Goal: Task Accomplishment & Management: Use online tool/utility

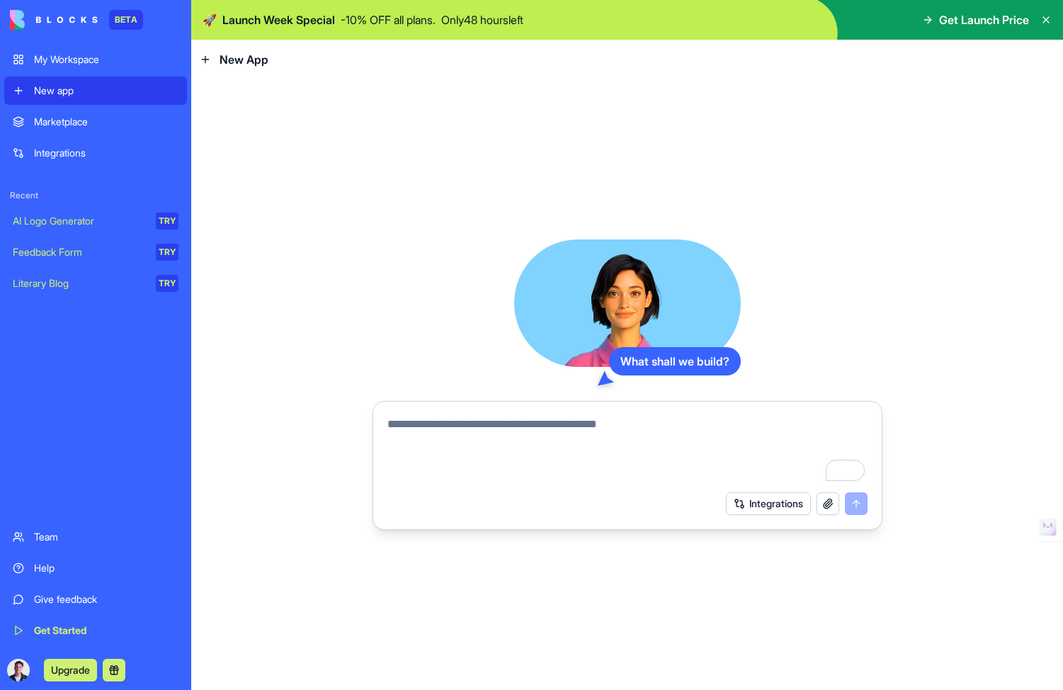
click at [1045, 20] on icon at bounding box center [1047, 20] width 6 height 6
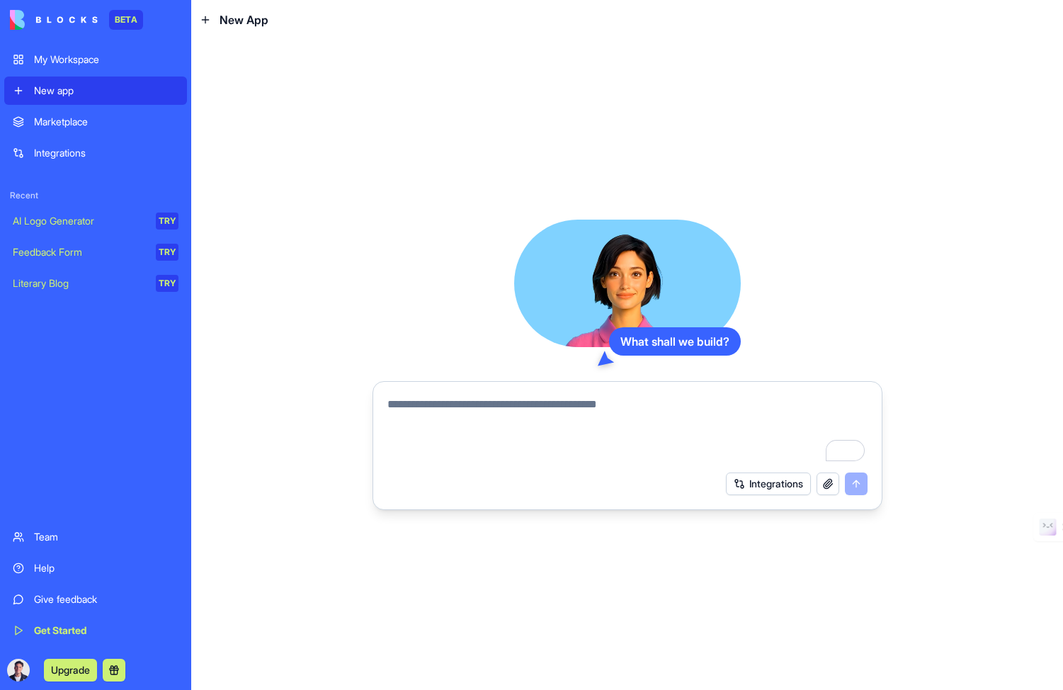
click at [354, 117] on div "What shall we build? Integrations" at bounding box center [627, 365] width 872 height 650
click at [464, 392] on div at bounding box center [627, 426] width 497 height 77
click at [464, 399] on textarea "To enrich screen reader interactions, please activate Accessibility in Grammarl…" at bounding box center [628, 430] width 480 height 68
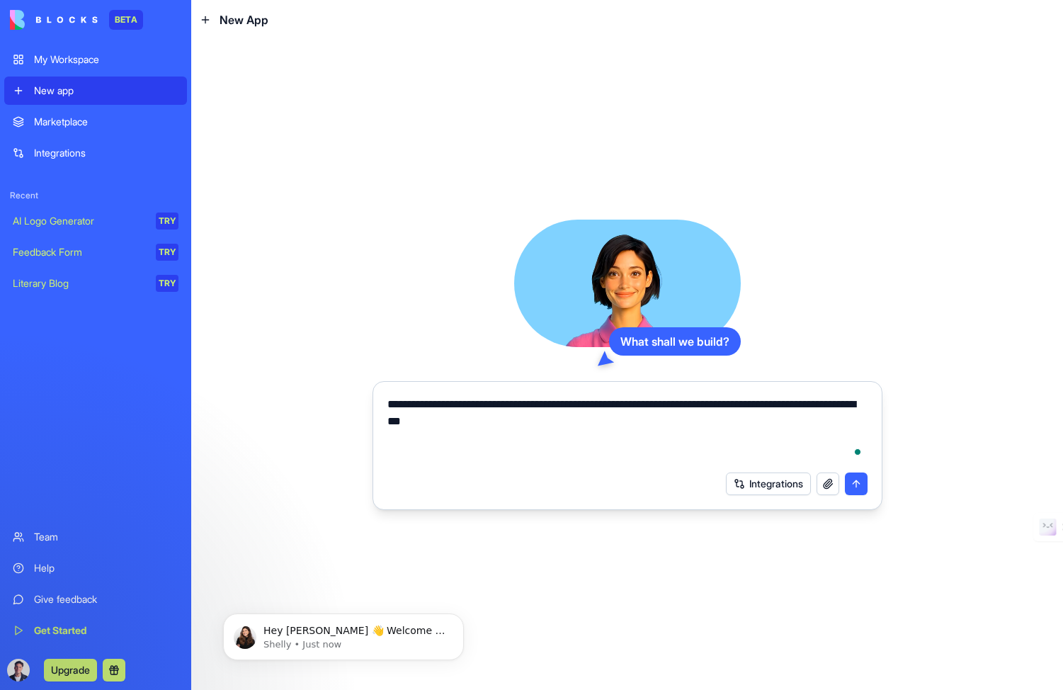
type textarea "**********"
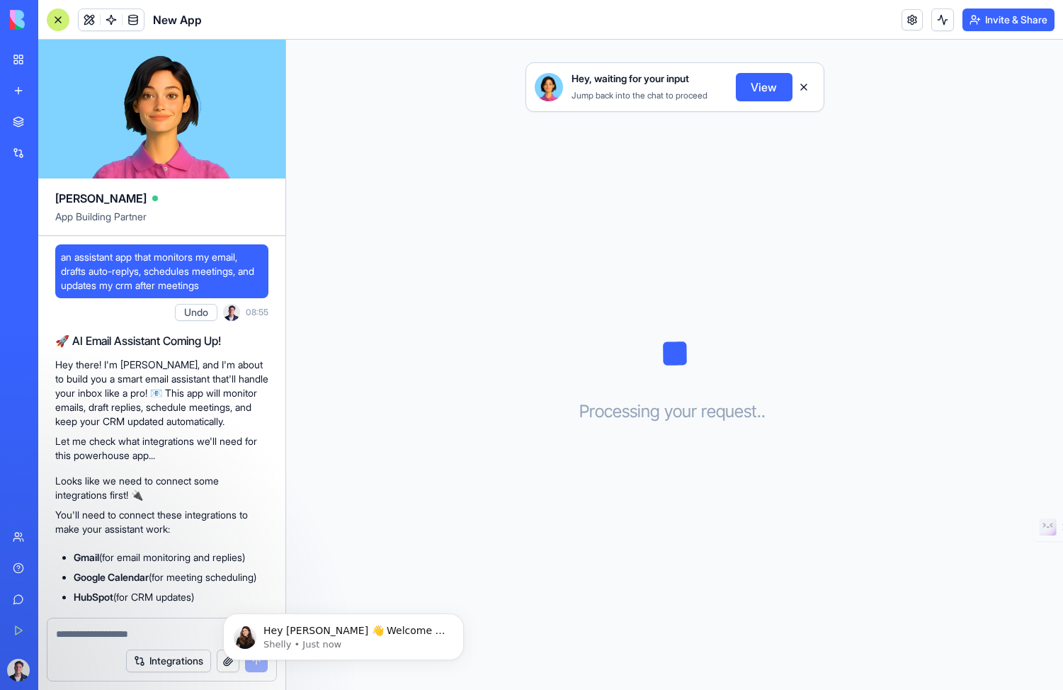
click at [774, 89] on button "View" at bounding box center [764, 87] width 57 height 28
click at [457, 612] on button "Dismiss notification" at bounding box center [460, 618] width 18 height 18
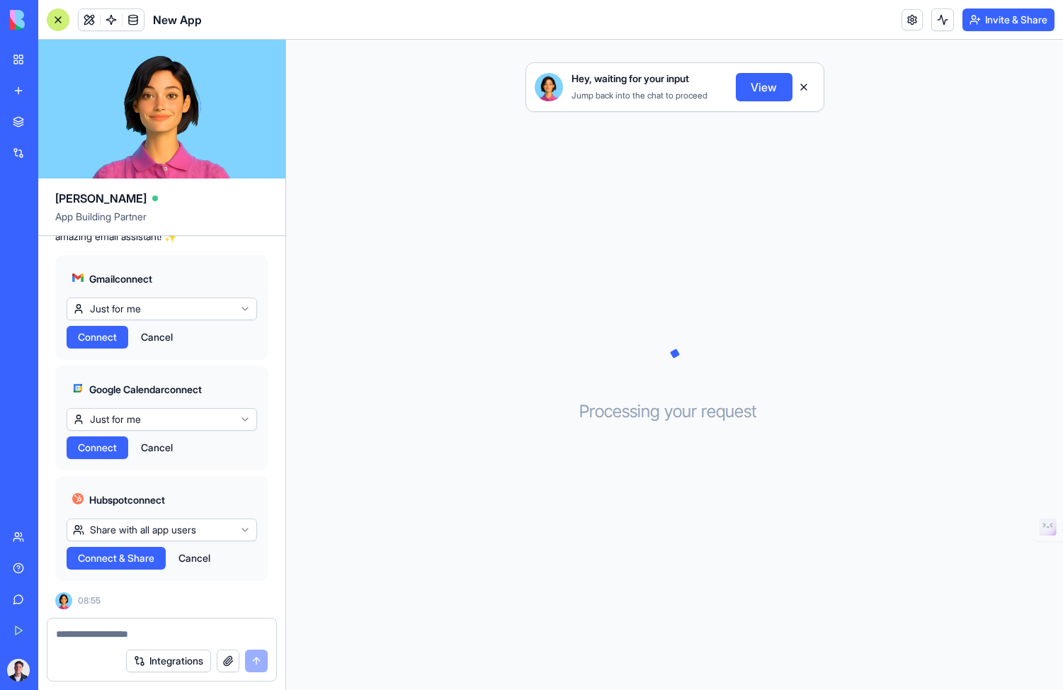
scroll to position [423, 0]
click at [98, 344] on span "Connect" at bounding box center [97, 337] width 39 height 14
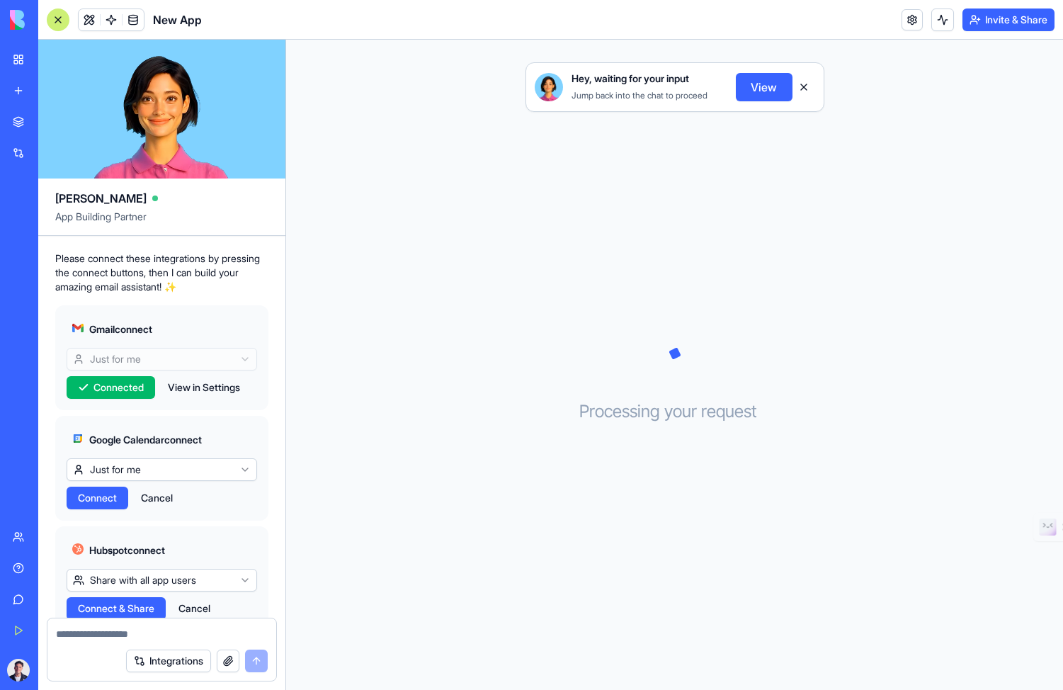
scroll to position [366, 0]
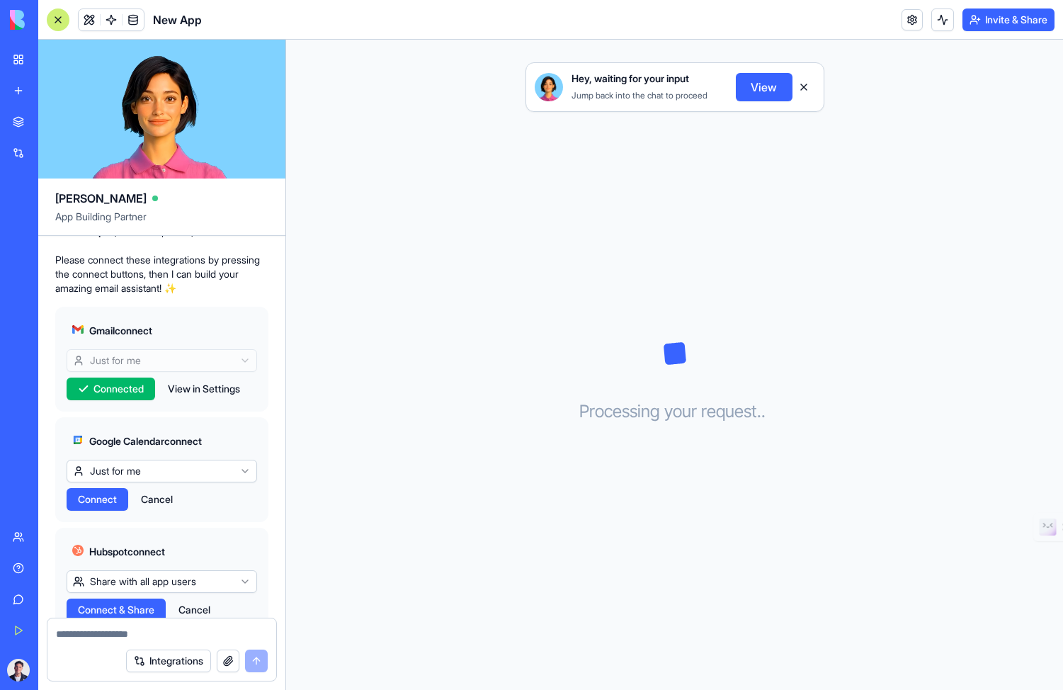
click at [101, 507] on span "Connect" at bounding box center [97, 499] width 39 height 14
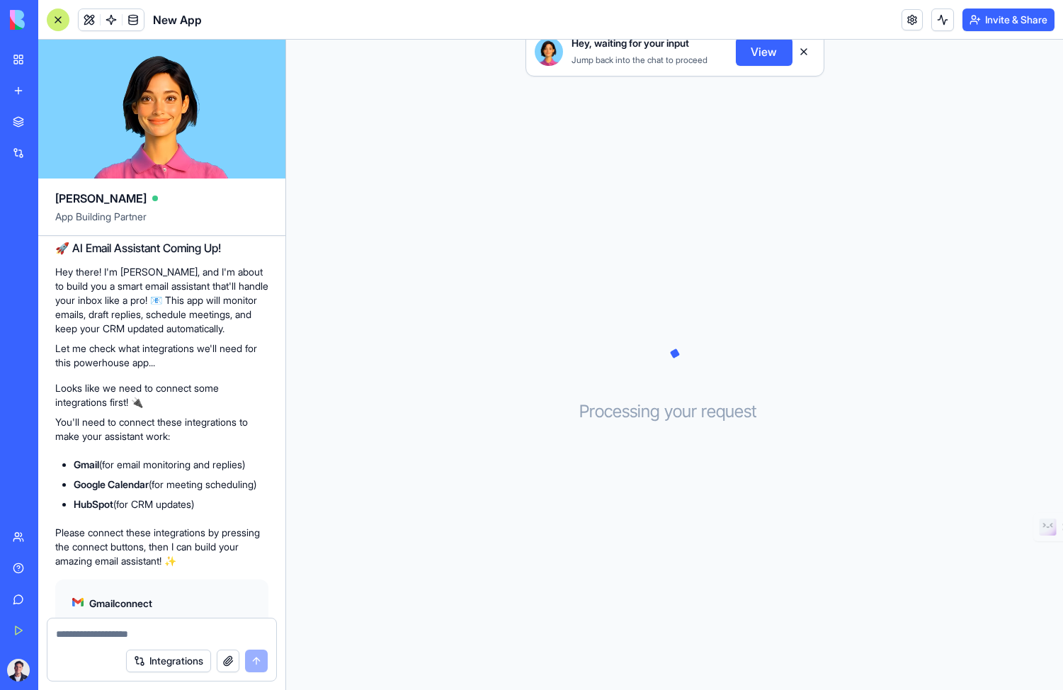
scroll to position [431, 0]
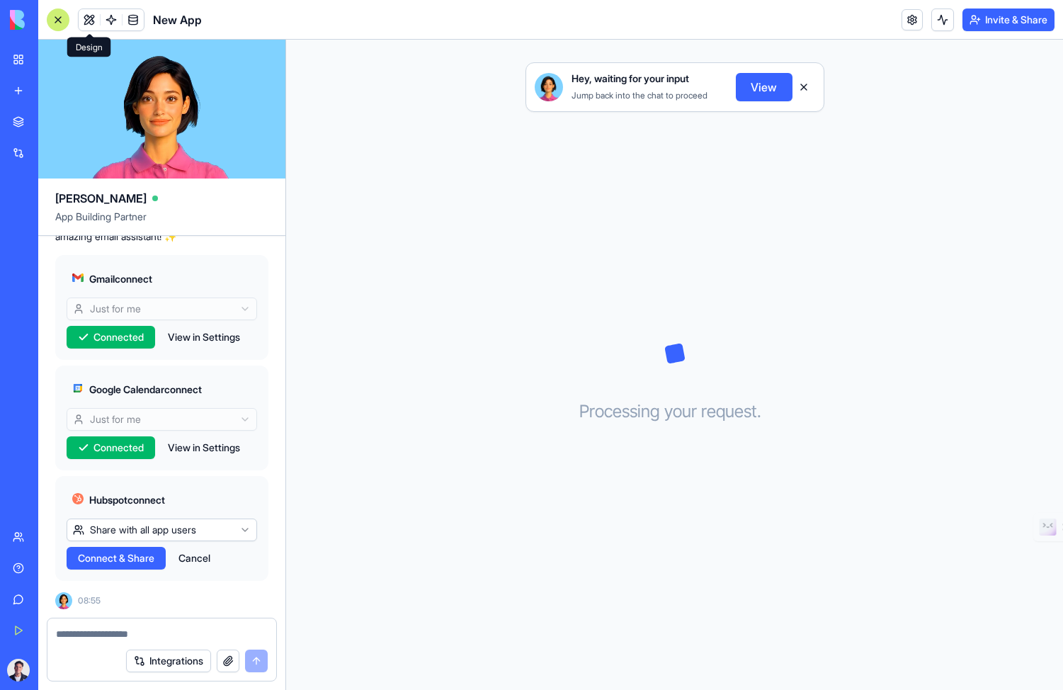
click at [86, 20] on button at bounding box center [89, 19] width 21 height 21
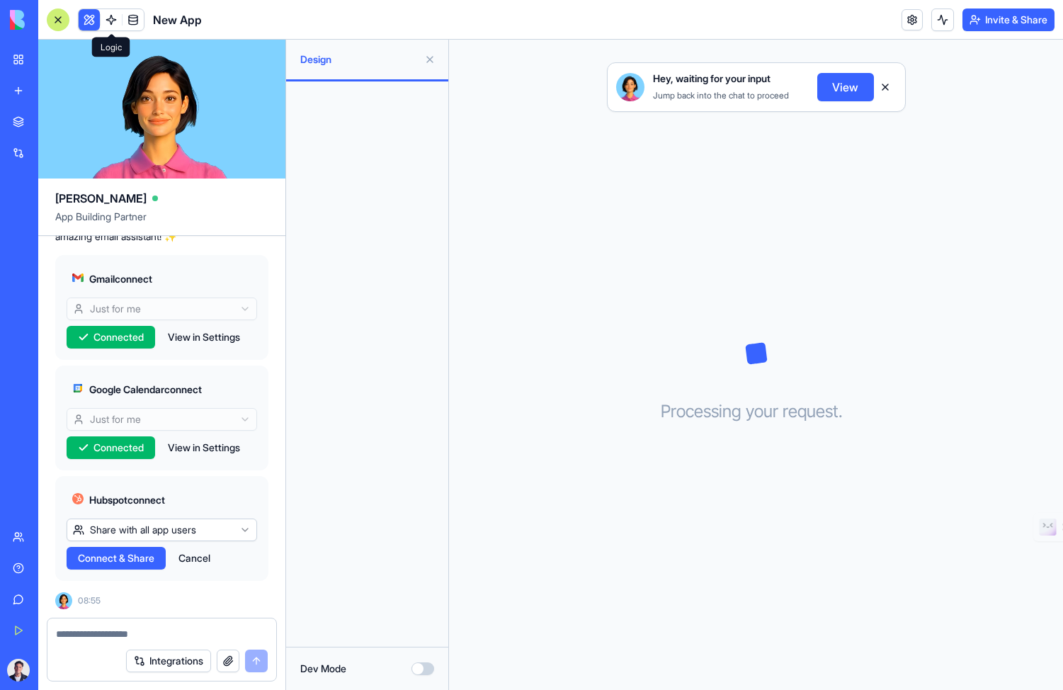
click at [111, 16] on link at bounding box center [111, 19] width 21 height 21
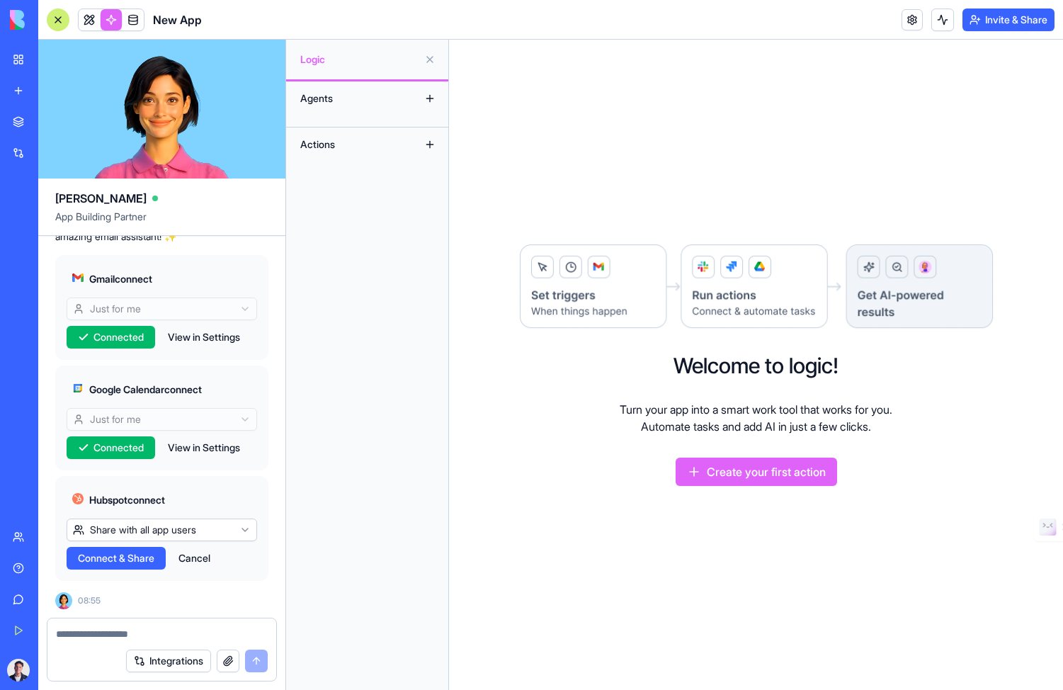
click at [572, 278] on img at bounding box center [757, 287] width 476 height 87
click at [716, 303] on img at bounding box center [757, 287] width 476 height 87
click at [912, 279] on img at bounding box center [757, 287] width 476 height 87
click at [729, 466] on button "Create your first action" at bounding box center [757, 472] width 162 height 28
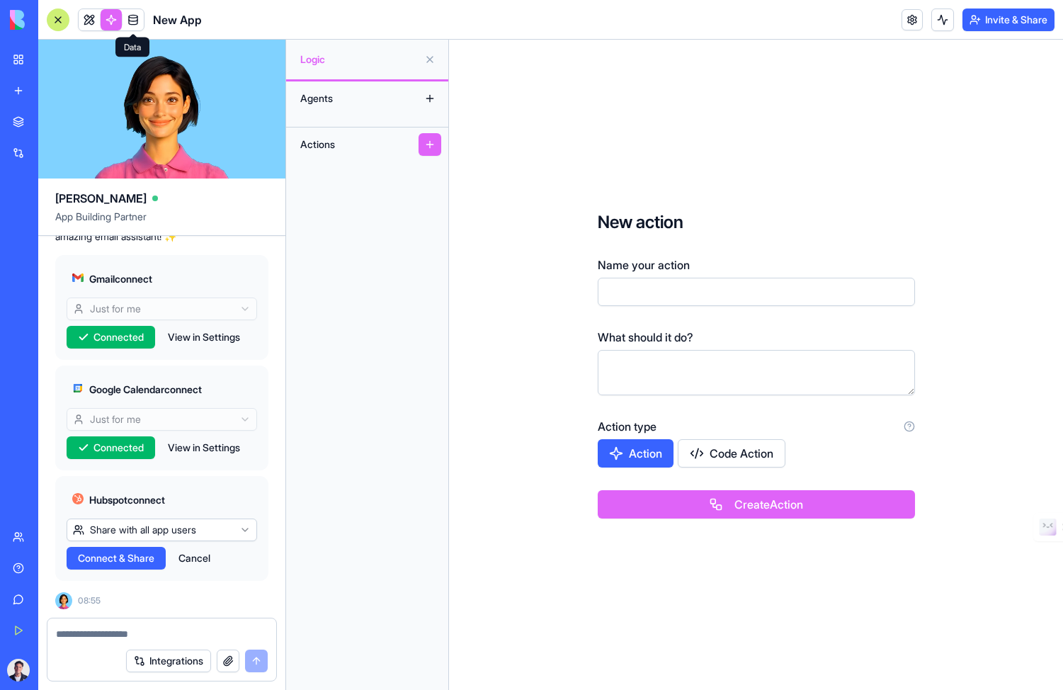
click at [137, 18] on link at bounding box center [133, 19] width 21 height 21
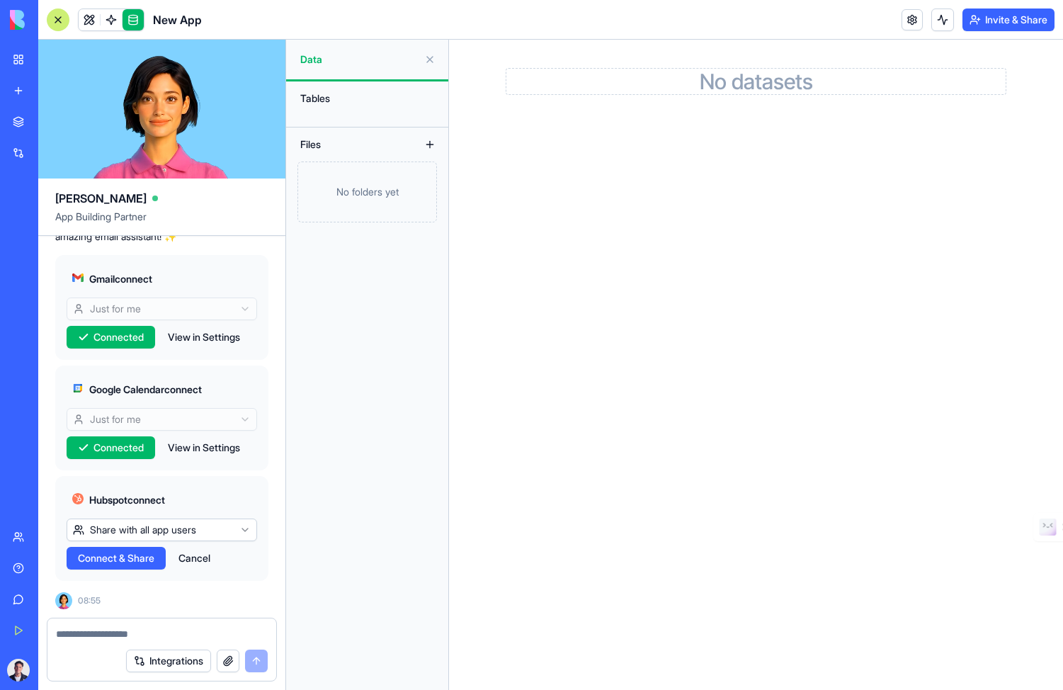
click at [16, 55] on link "My Workspace" at bounding box center [32, 59] width 57 height 28
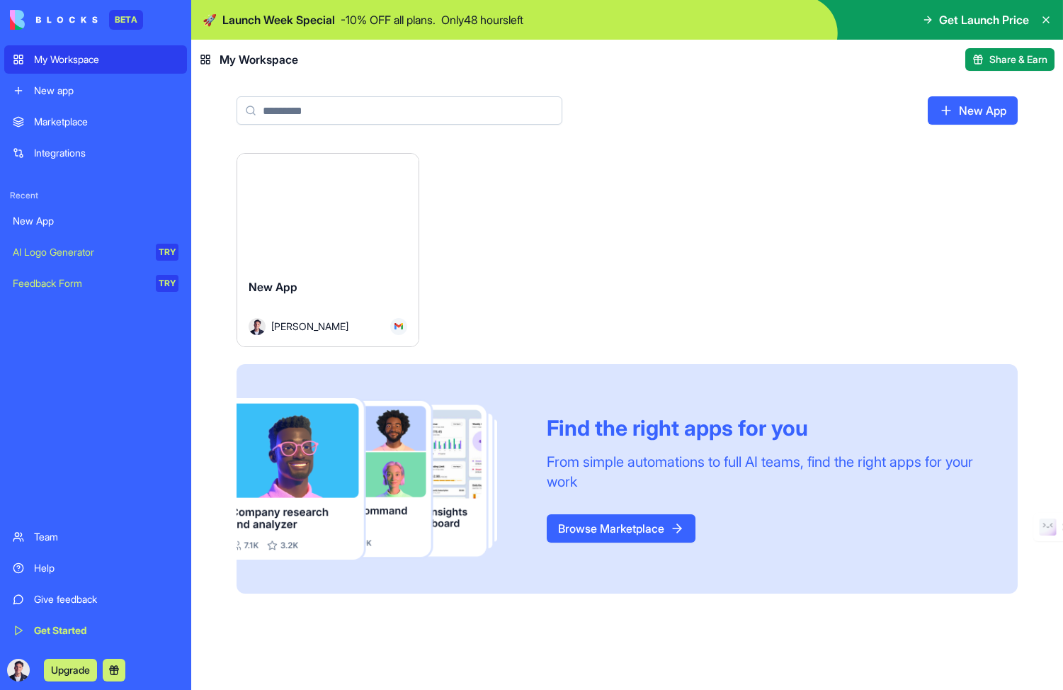
click at [553, 254] on div "Launch New App Jason Walkow Find the right apps for you From simple automations…" at bounding box center [627, 373] width 781 height 441
click at [1041, 19] on icon at bounding box center [1046, 19] width 11 height 11
